Goal: Check status: Check status

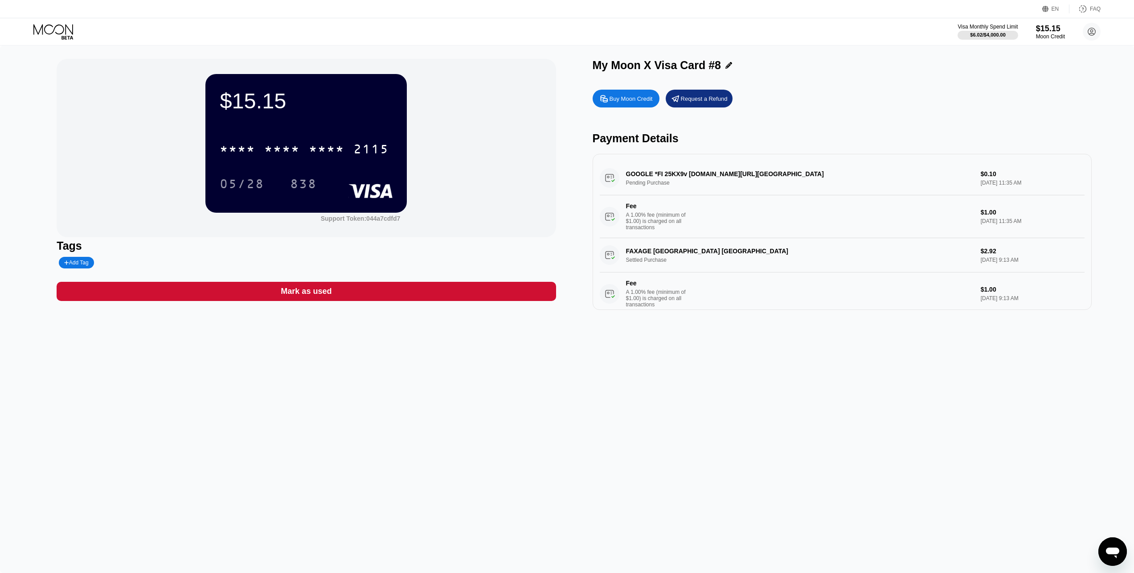
click at [374, 163] on div "* * * * * * * * * * * * 2115 05/28 838" at bounding box center [306, 157] width 173 height 53
click at [372, 151] on div "2115" at bounding box center [371, 150] width 36 height 14
